Goal: Task Accomplishment & Management: Use online tool/utility

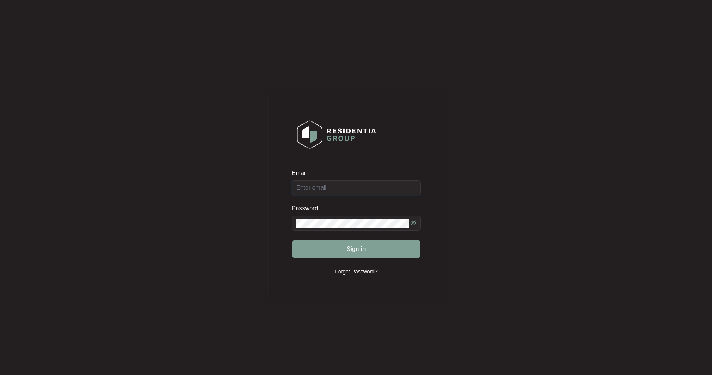
type input "repairs@rtappliancerepairs.com.au"
click at [353, 248] on span "Sign in" at bounding box center [356, 249] width 20 height 9
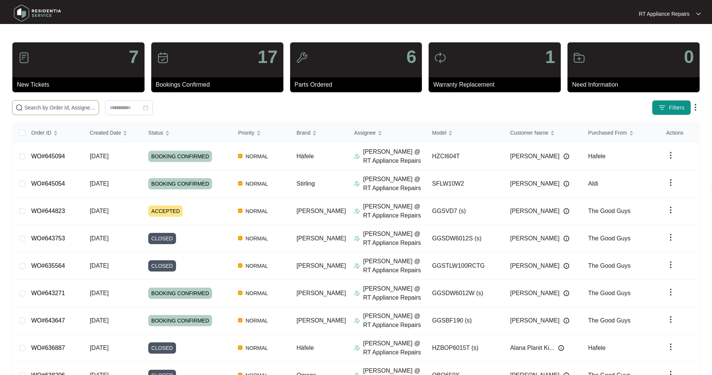
click at [74, 109] on input "text" at bounding box center [59, 108] width 71 height 8
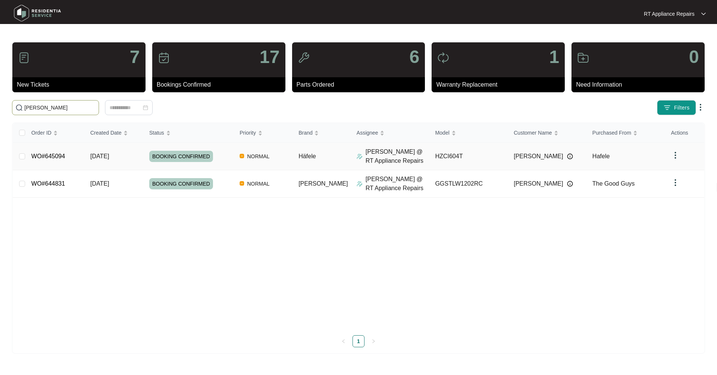
type input "glenn"
click at [80, 159] on td "WO#645094" at bounding box center [55, 156] width 59 height 27
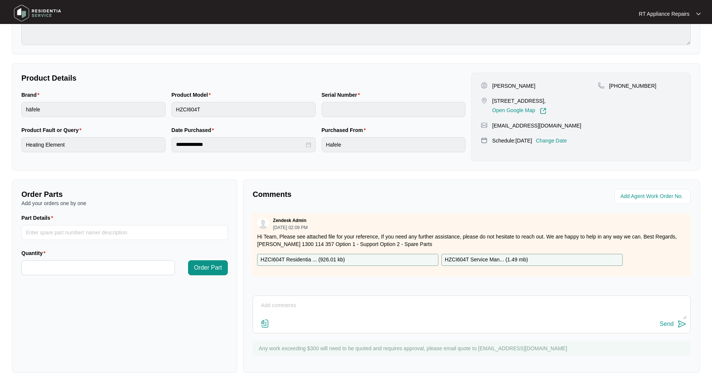
scroll to position [123, 0]
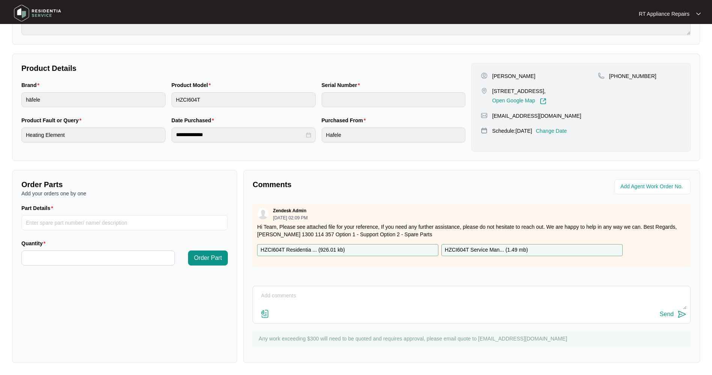
click at [504, 249] on p "HZCI604T Service Man... ( 1.49 mb )" at bounding box center [486, 250] width 83 height 8
drag, startPoint x: 329, startPoint y: 249, endPoint x: 343, endPoint y: 240, distance: 16.3
click at [329, 249] on p "HZCI604T Residentia ... ( 926.01 kb )" at bounding box center [302, 250] width 84 height 8
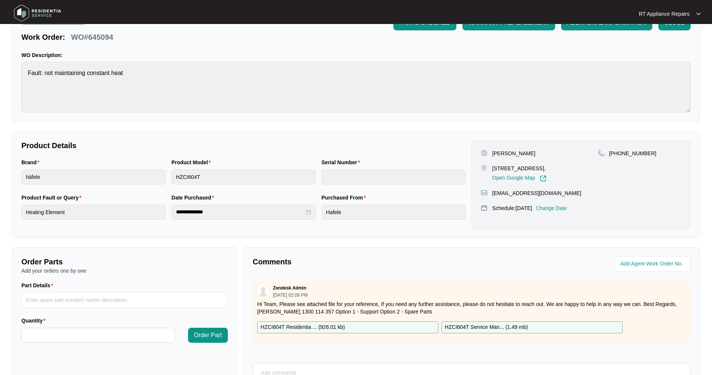
scroll to position [113, 0]
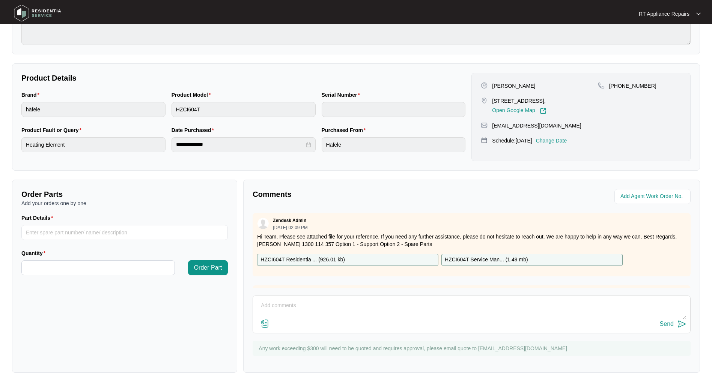
drag, startPoint x: 460, startPoint y: 46, endPoint x: 459, endPoint y: 60, distance: 14.3
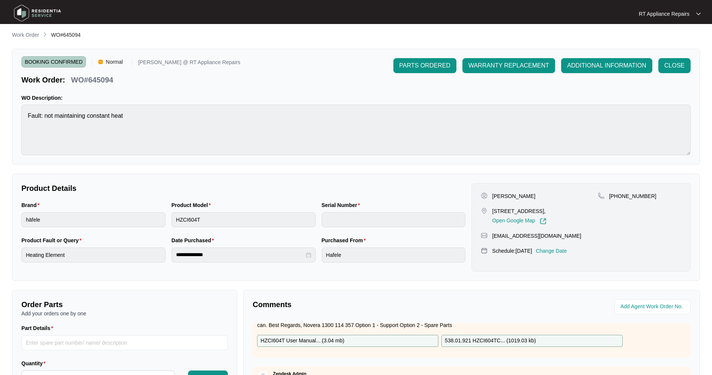
scroll to position [0, 0]
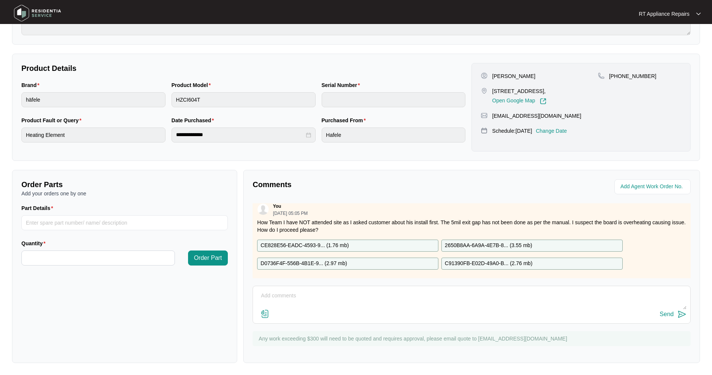
scroll to position [198, 0]
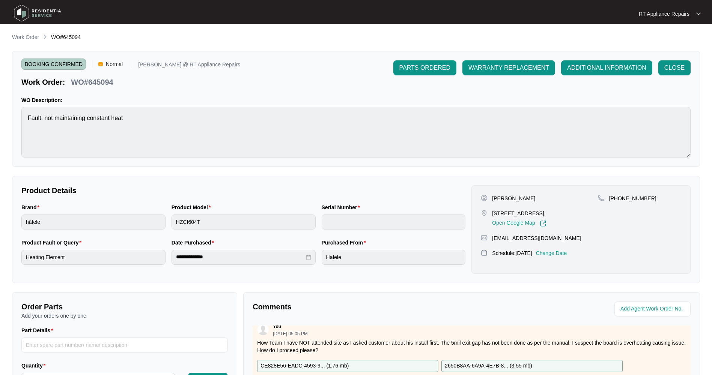
click at [682, 14] on p "RT Appliance Repairs" at bounding box center [664, 14] width 51 height 8
click at [671, 42] on p "Log Out" at bounding box center [676, 40] width 38 height 8
